Goal: Navigation & Orientation: Find specific page/section

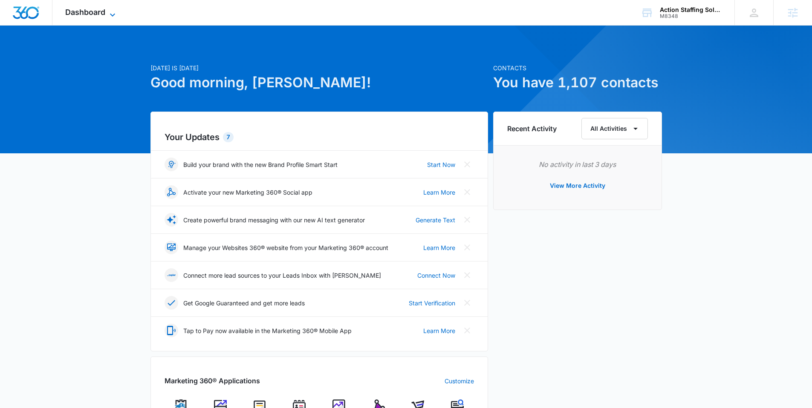
click at [68, 12] on span "Dashboard" at bounding box center [85, 12] width 40 height 9
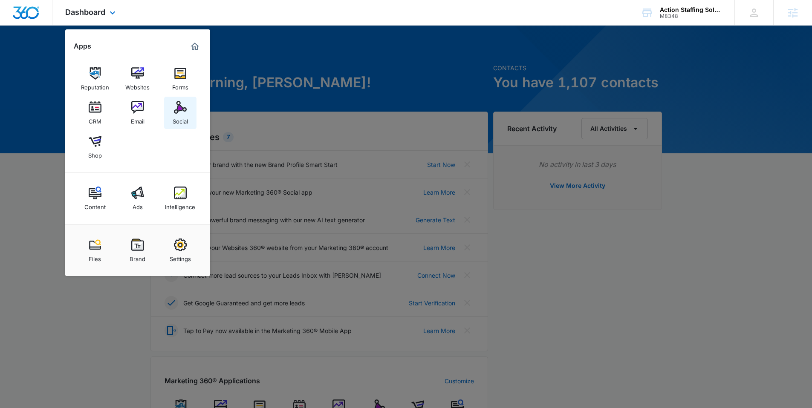
click at [177, 106] on img at bounding box center [180, 107] width 13 height 13
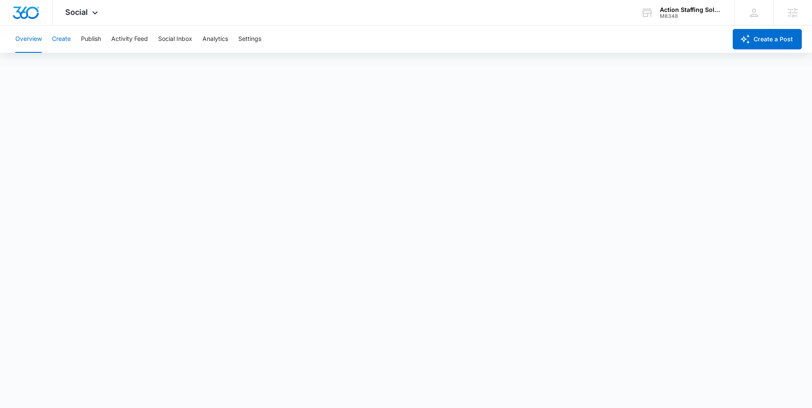
click at [56, 40] on button "Create" at bounding box center [61, 39] width 19 height 27
click at [81, 67] on button "Approvals" at bounding box center [83, 65] width 29 height 24
click at [44, 58] on button "Content Library" at bounding box center [36, 65] width 43 height 24
click at [83, 68] on button "Approvals" at bounding box center [83, 65] width 29 height 24
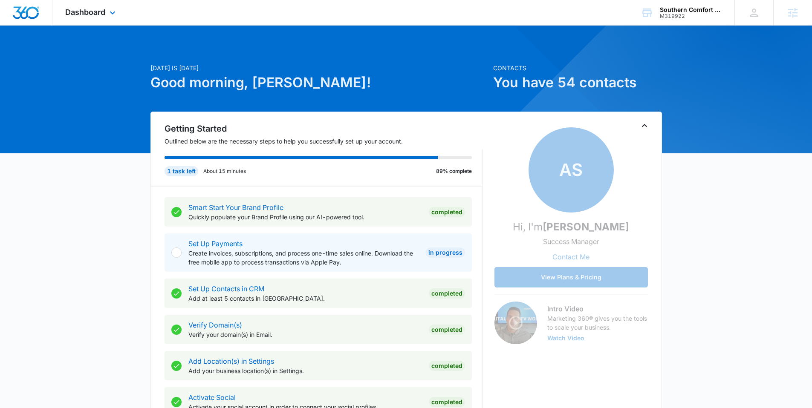
click at [99, 18] on div "Dashboard Apps Reputation Websites Forms CRM Email Social Content Ads Intellige…" at bounding box center [91, 12] width 78 height 25
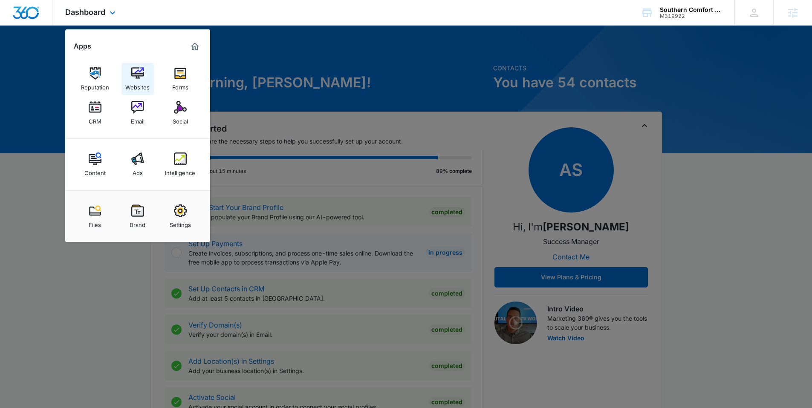
click at [134, 72] on img at bounding box center [137, 73] width 13 height 13
